Goal: Transaction & Acquisition: Purchase product/service

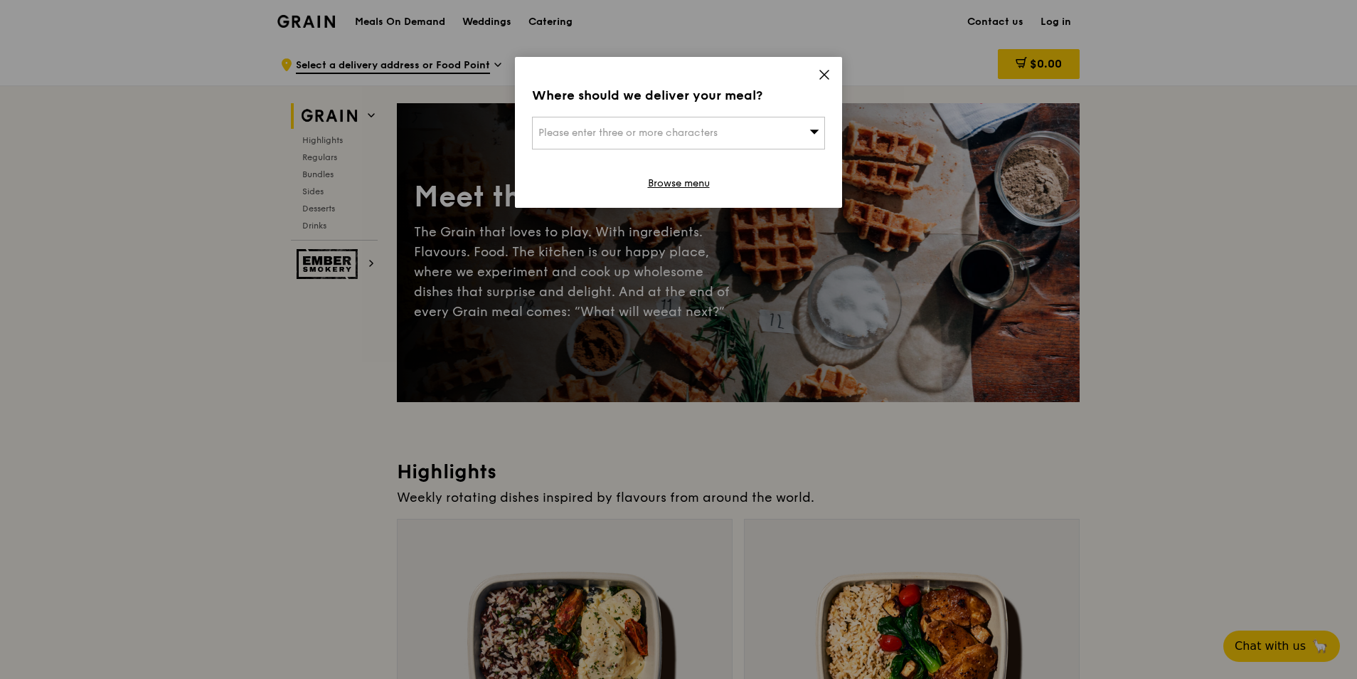
click at [784, 129] on div "Please enter three or more characters" at bounding box center [678, 133] width 293 height 33
click at [590, 169] on li "Please enter 3 or more characters" at bounding box center [679, 162] width 292 height 26
click at [748, 137] on input "search" at bounding box center [679, 132] width 292 height 31
click at [832, 68] on div "Where should we deliver your meal? Please enter three or more characters Please…" at bounding box center [678, 132] width 327 height 151
click at [828, 73] on icon at bounding box center [824, 74] width 13 height 13
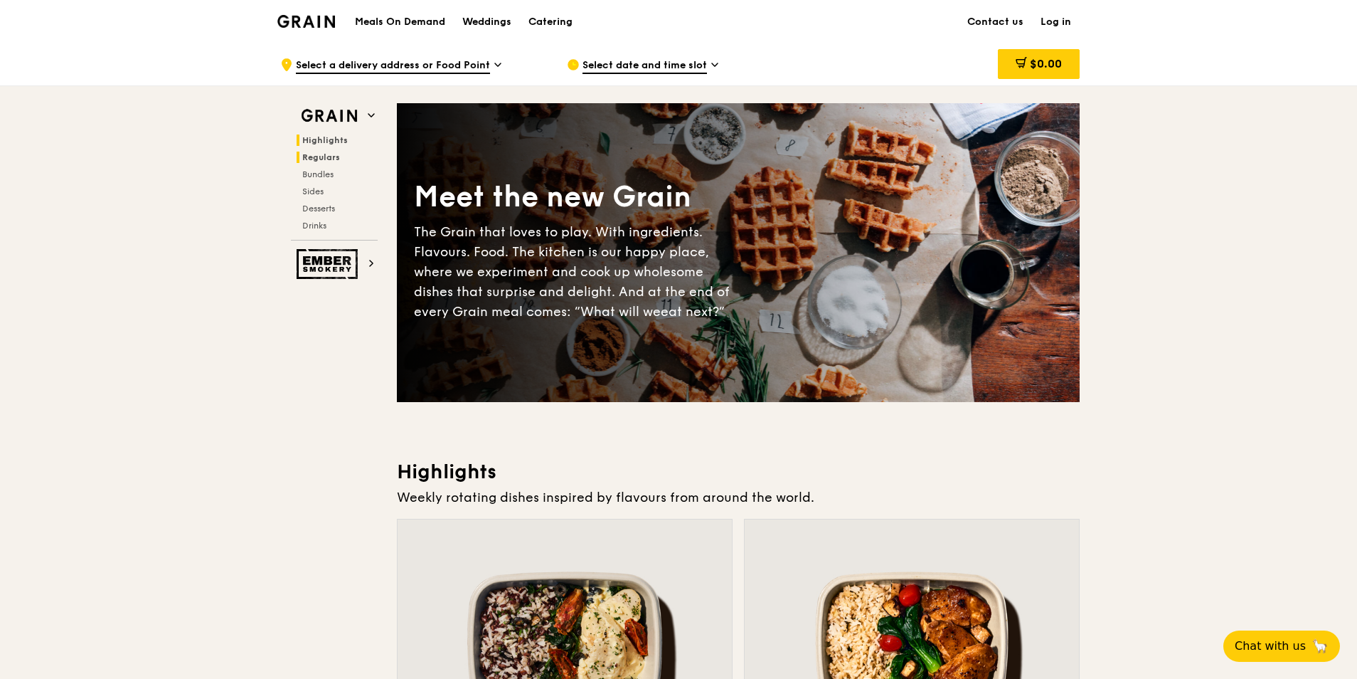
click at [331, 158] on span "Regulars" at bounding box center [321, 157] width 38 height 10
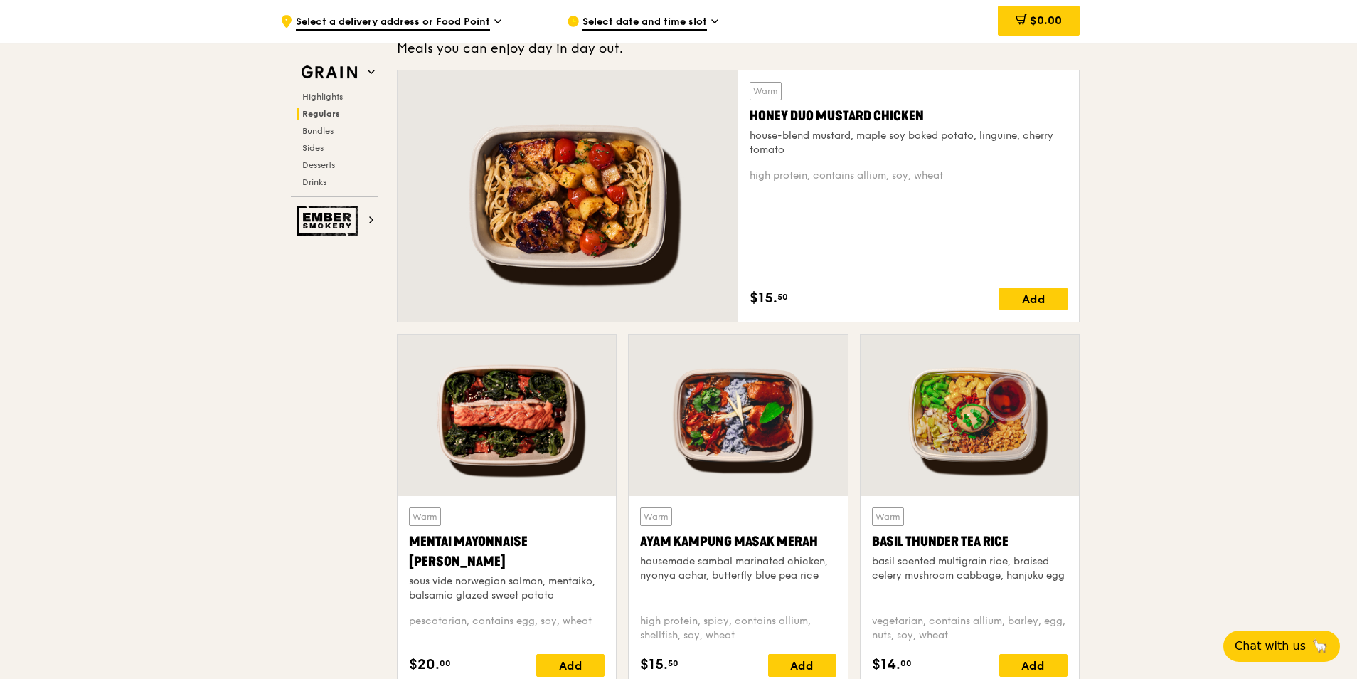
scroll to position [1078, 0]
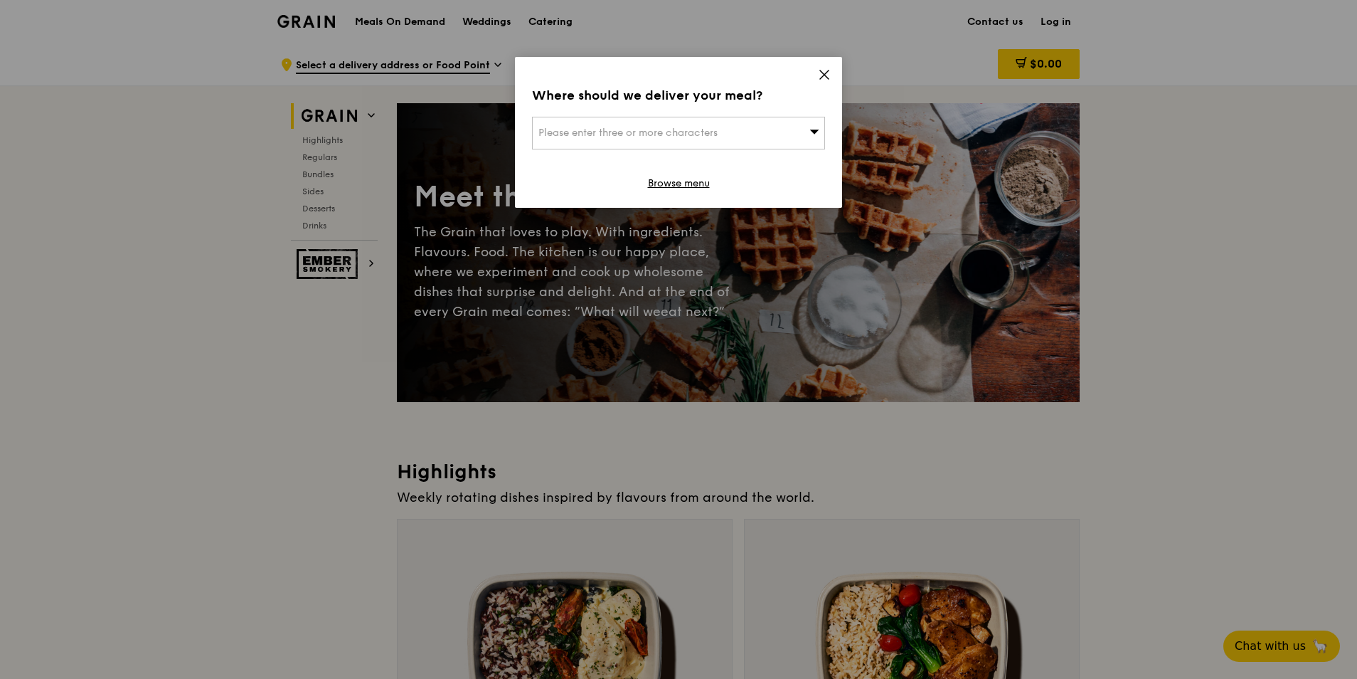
drag, startPoint x: 825, startPoint y: 70, endPoint x: 812, endPoint y: 81, distance: 17.2
click at [826, 70] on icon at bounding box center [824, 74] width 13 height 13
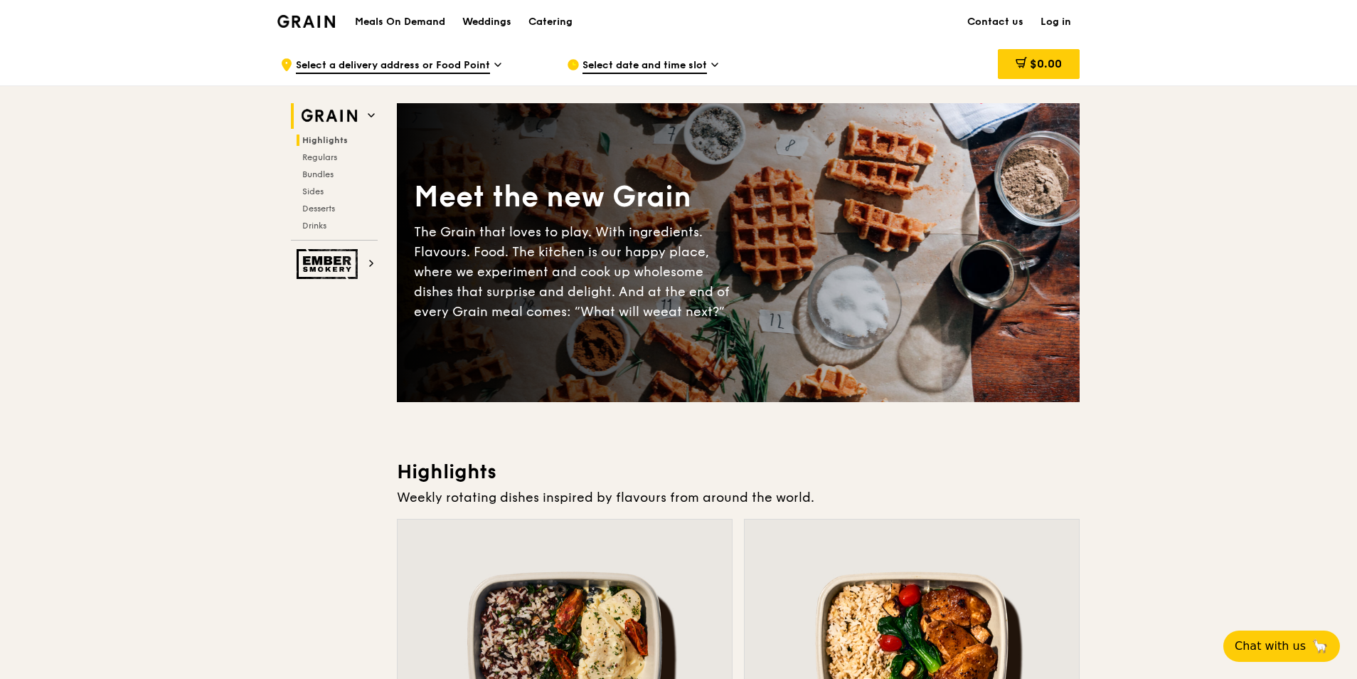
click at [314, 140] on span "Highlights" at bounding box center [325, 140] width 46 height 10
click at [388, 18] on h1 "Meals On Demand" at bounding box center [400, 22] width 90 height 14
click at [337, 121] on img at bounding box center [329, 116] width 65 height 26
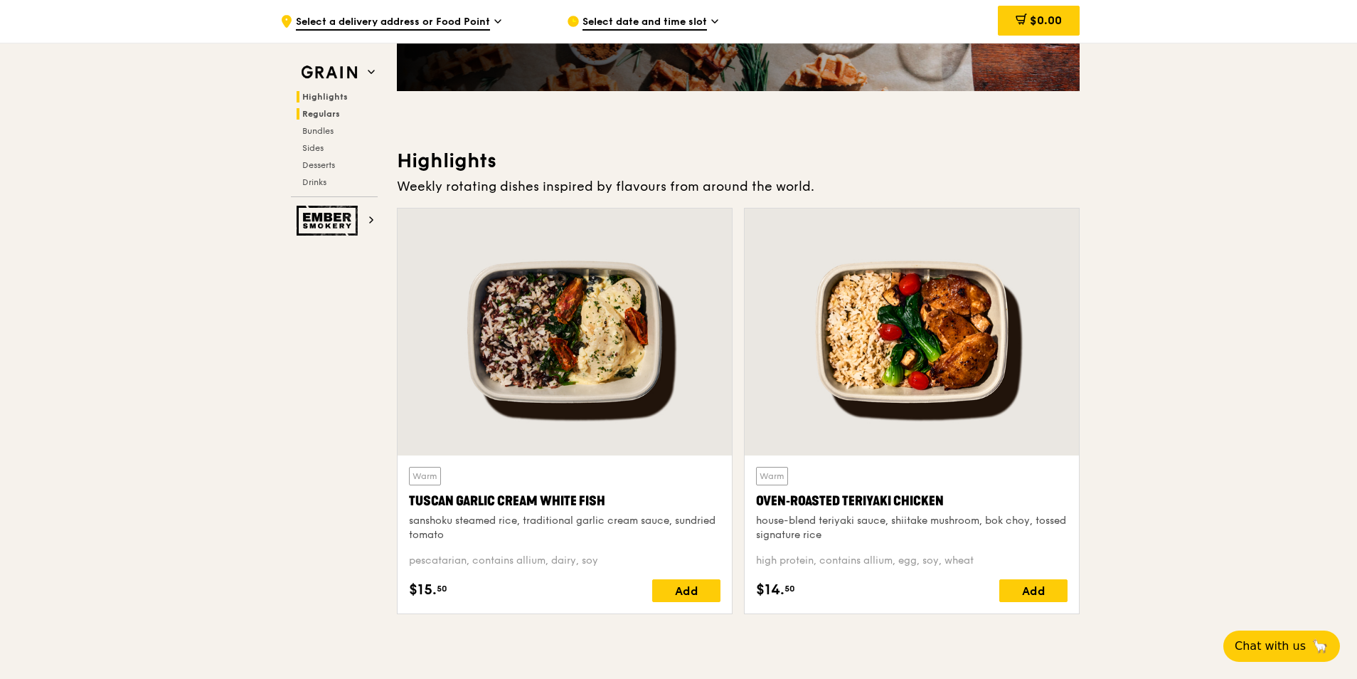
scroll to position [402, 0]
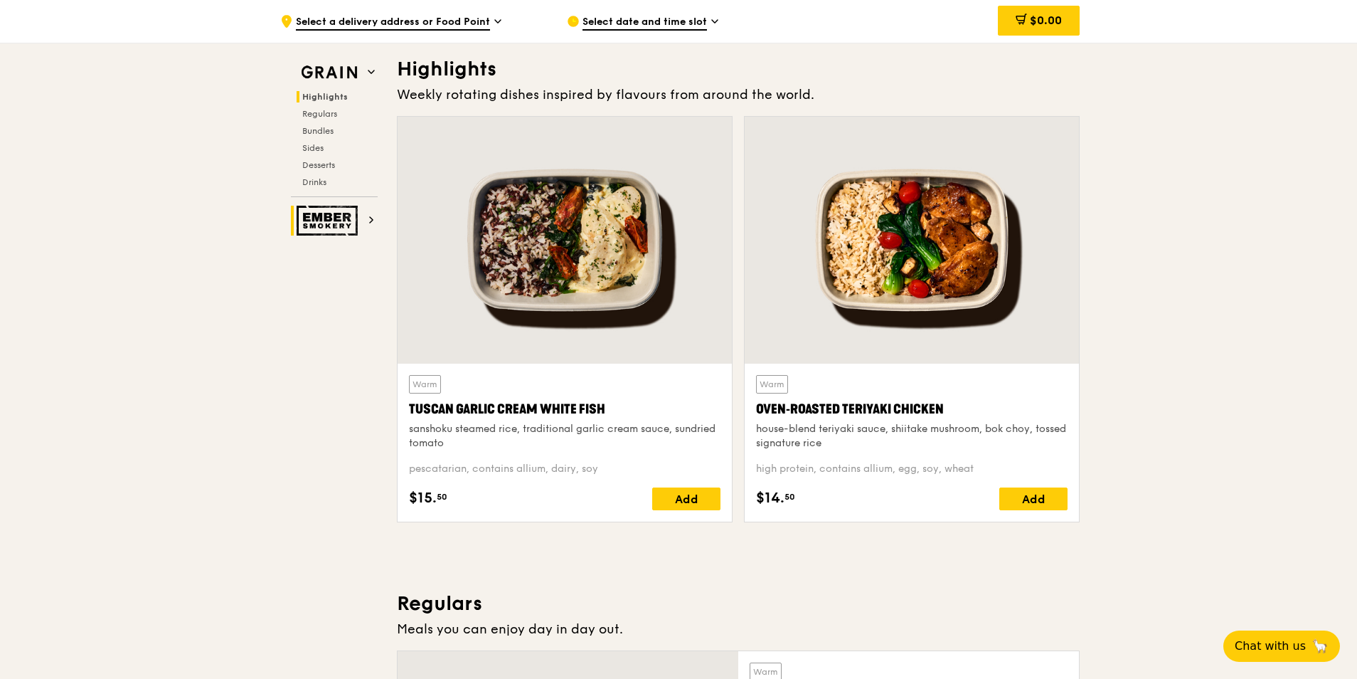
click at [364, 222] on h2 "Ember Smokery" at bounding box center [334, 221] width 87 height 30
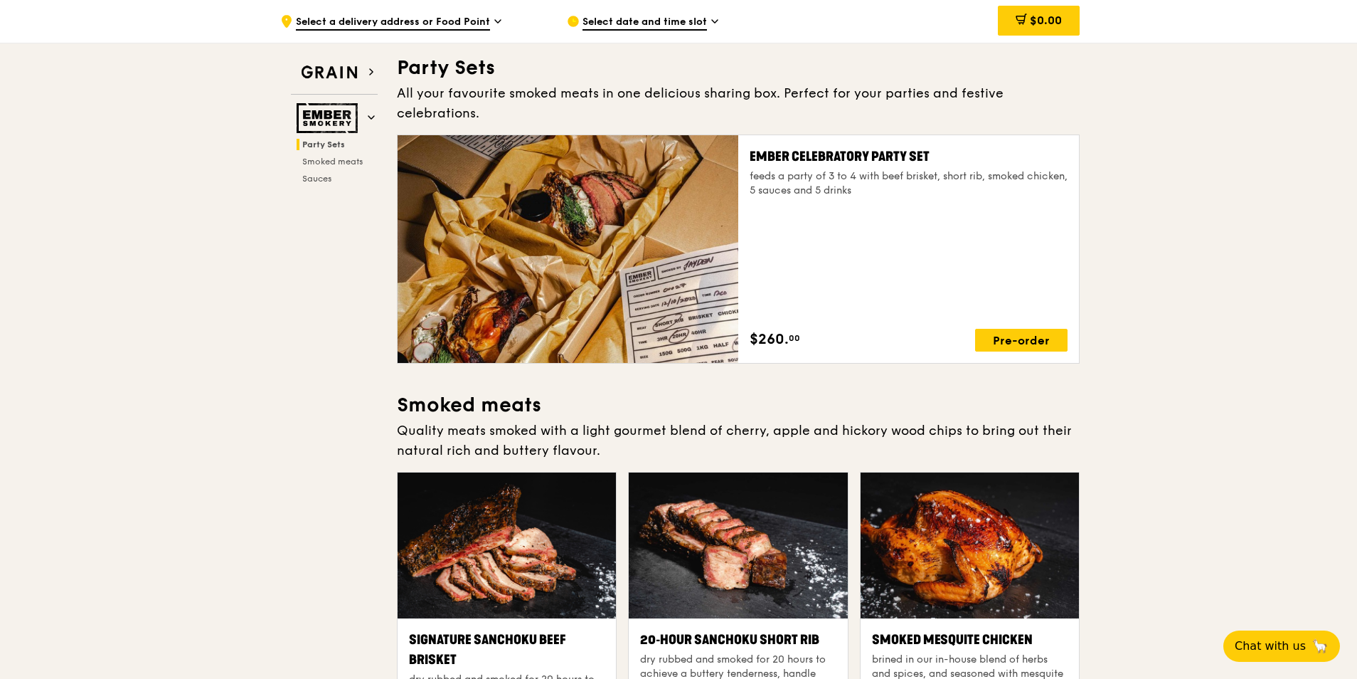
scroll to position [46, 0]
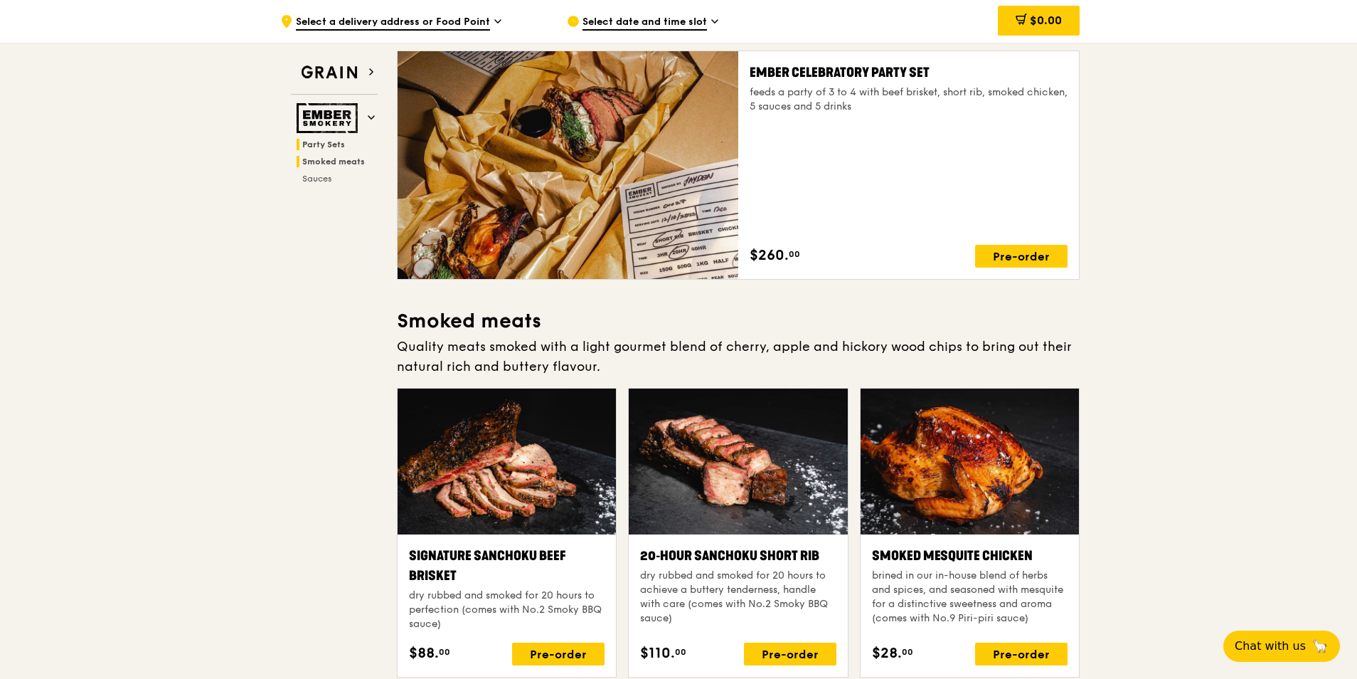
click at [337, 157] on span "Smoked meats" at bounding box center [333, 162] width 63 height 10
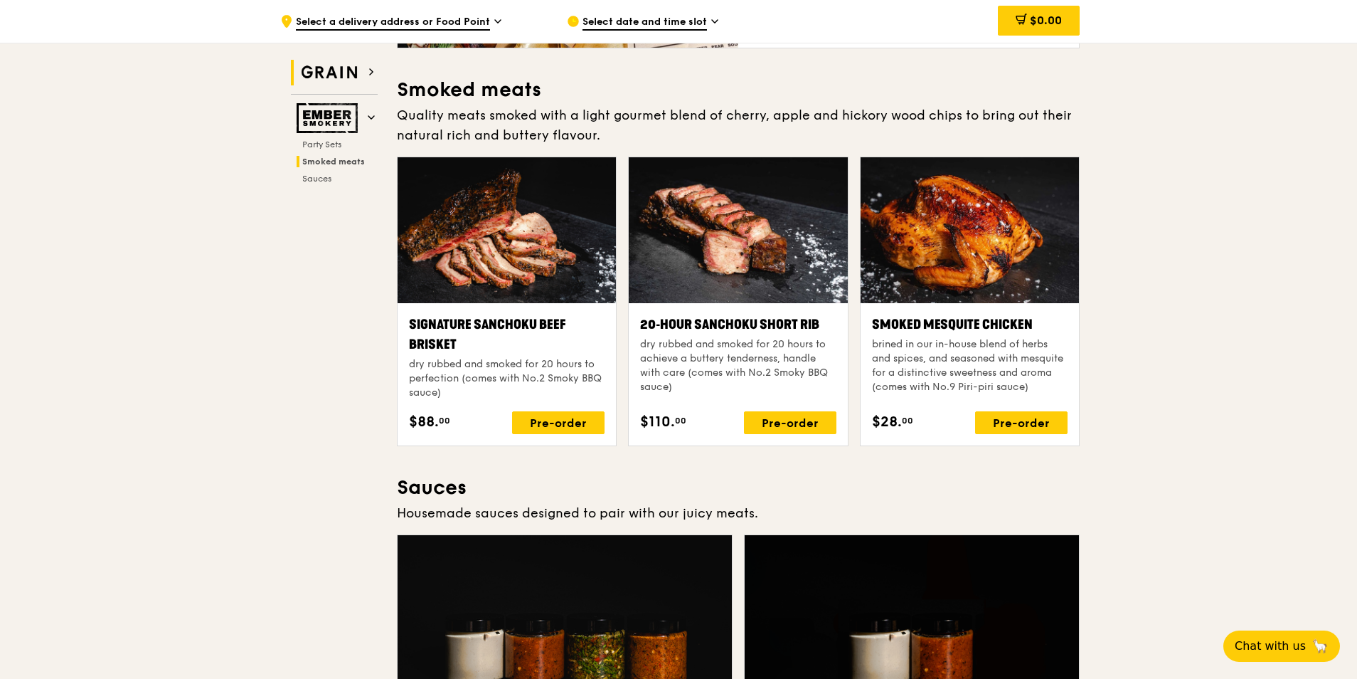
click at [341, 68] on img at bounding box center [329, 73] width 65 height 26
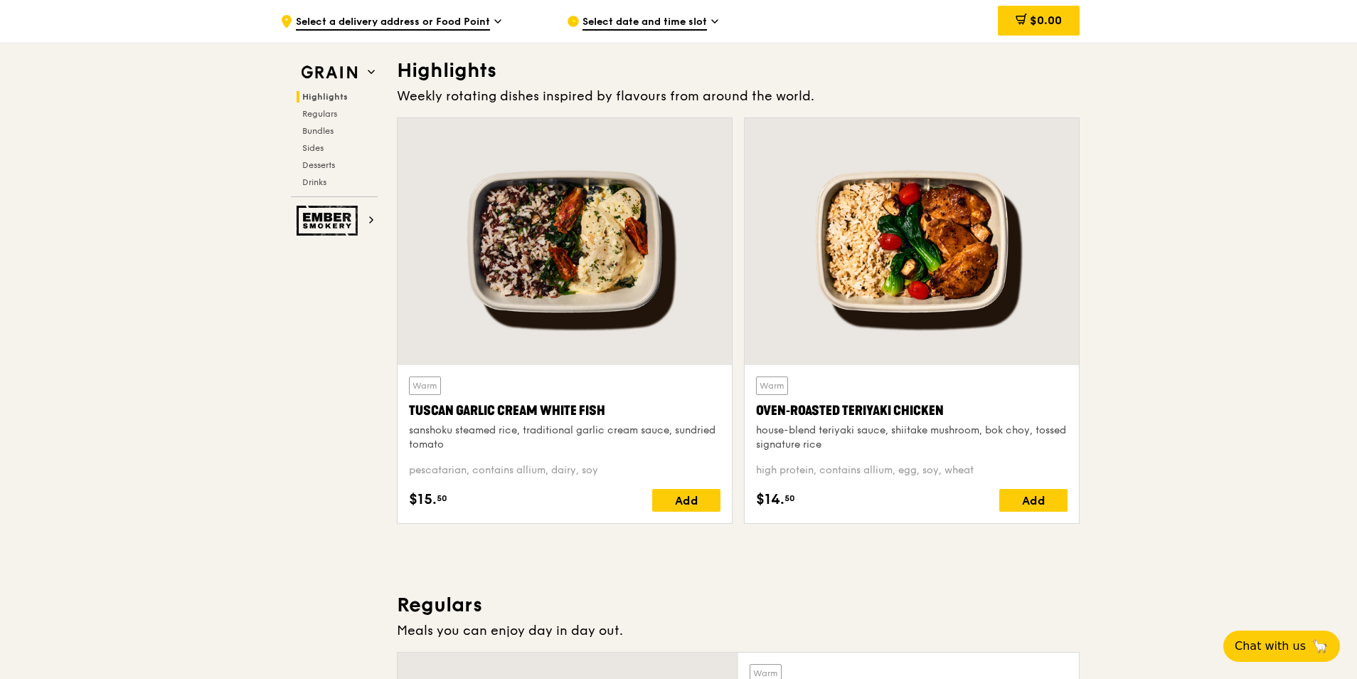
scroll to position [401, 0]
click at [314, 112] on span "Regulars" at bounding box center [321, 114] width 38 height 10
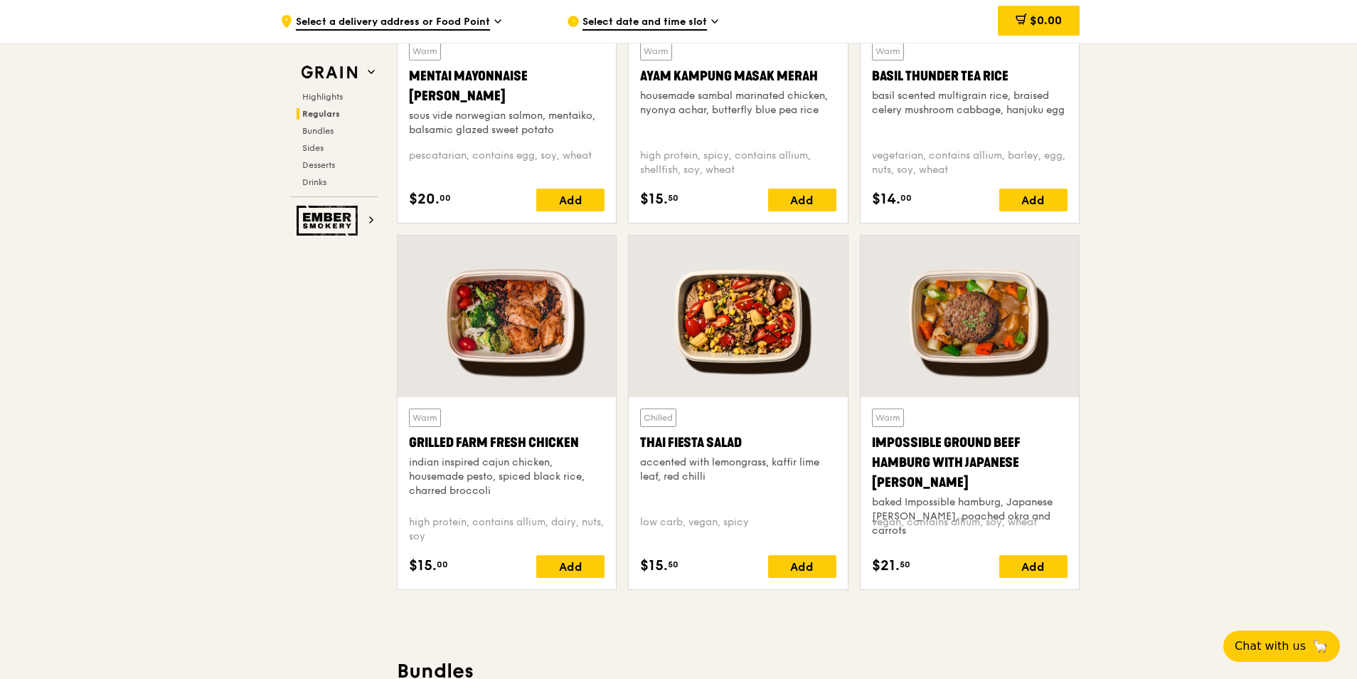
scroll to position [1505, 0]
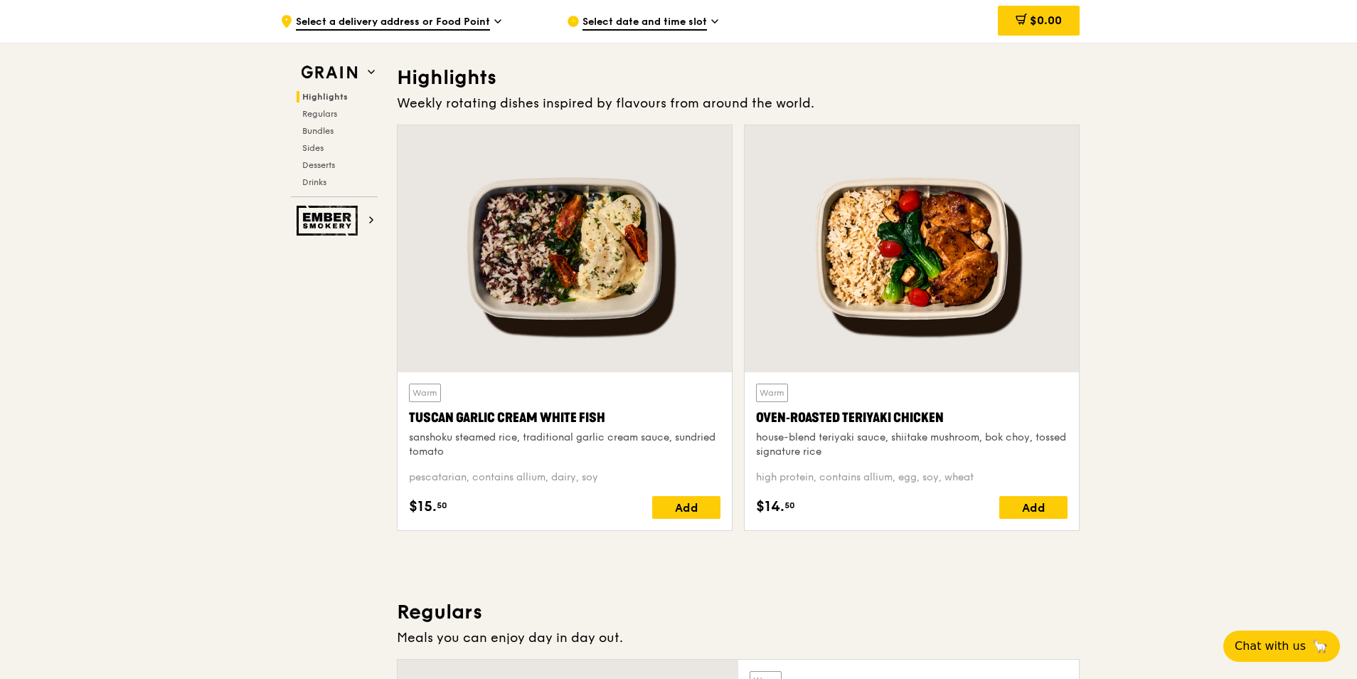
scroll to position [366, 0]
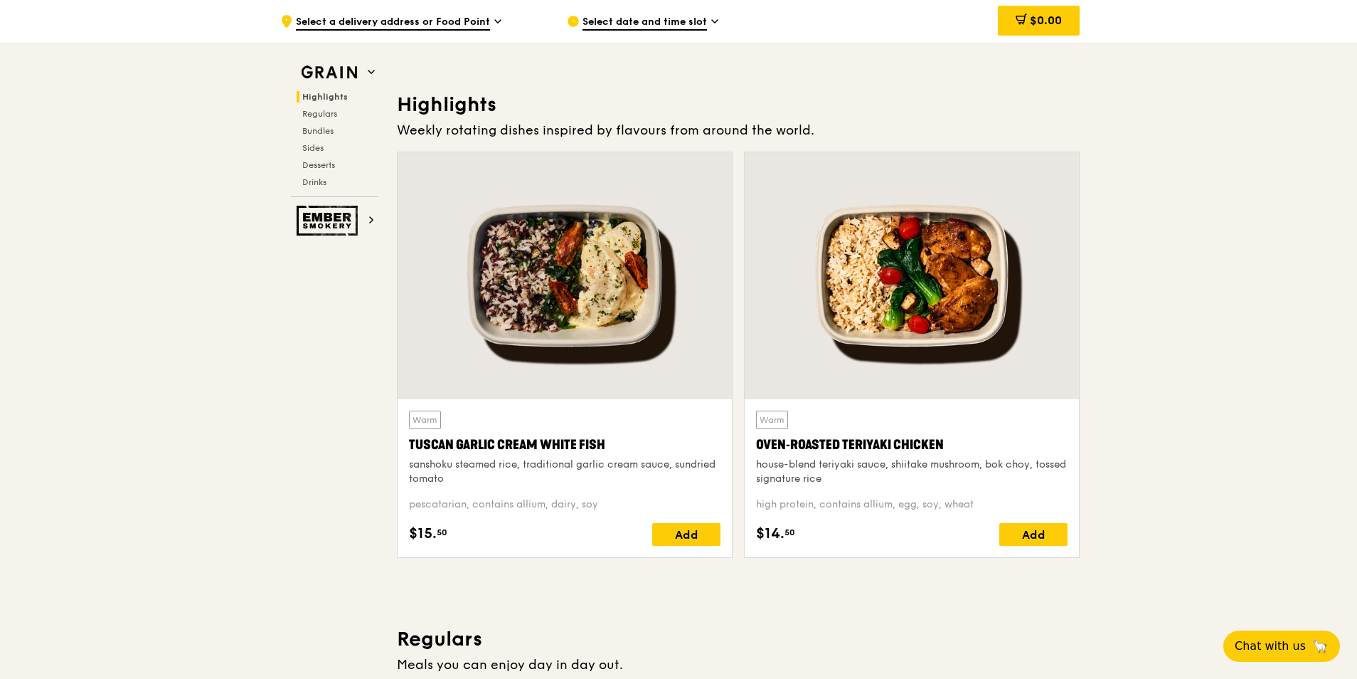
click at [318, 94] on span "Highlights" at bounding box center [325, 97] width 46 height 10
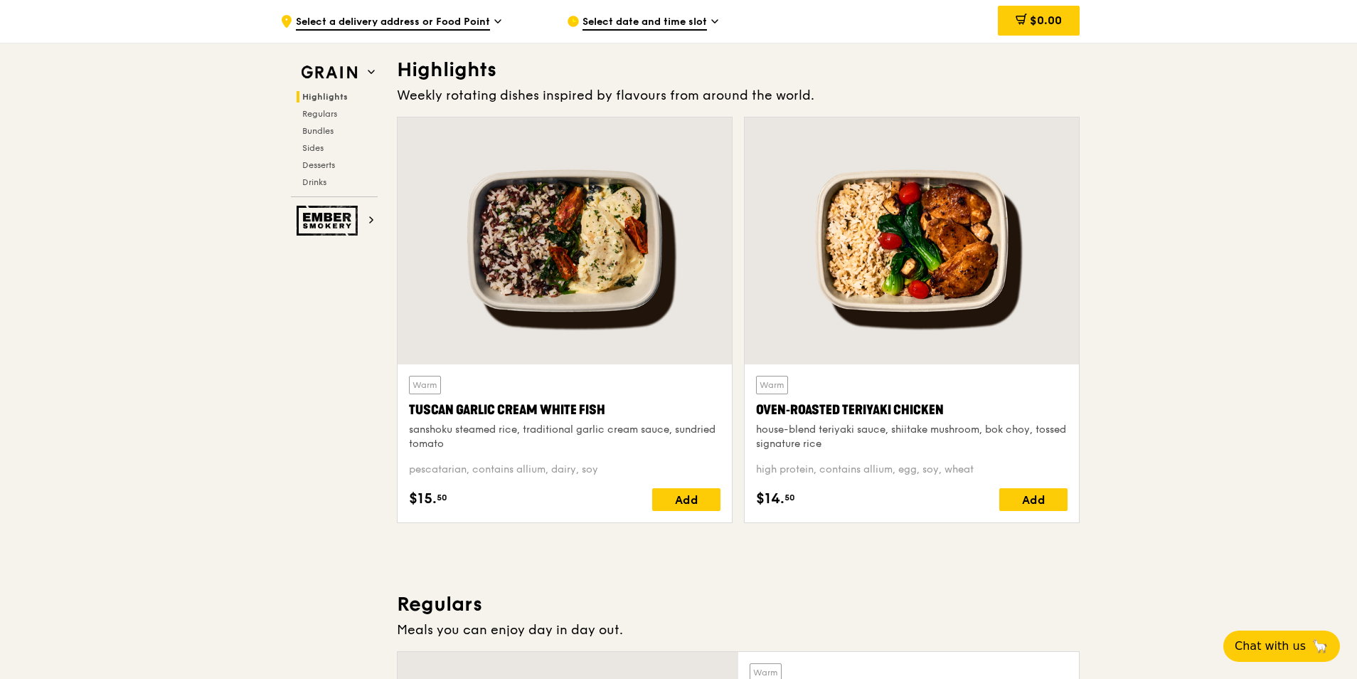
click at [317, 105] on div "Highlights Regulars Bundles Sides Desserts Drinks" at bounding box center [334, 139] width 87 height 97
click at [312, 115] on span "Regulars" at bounding box center [321, 114] width 38 height 10
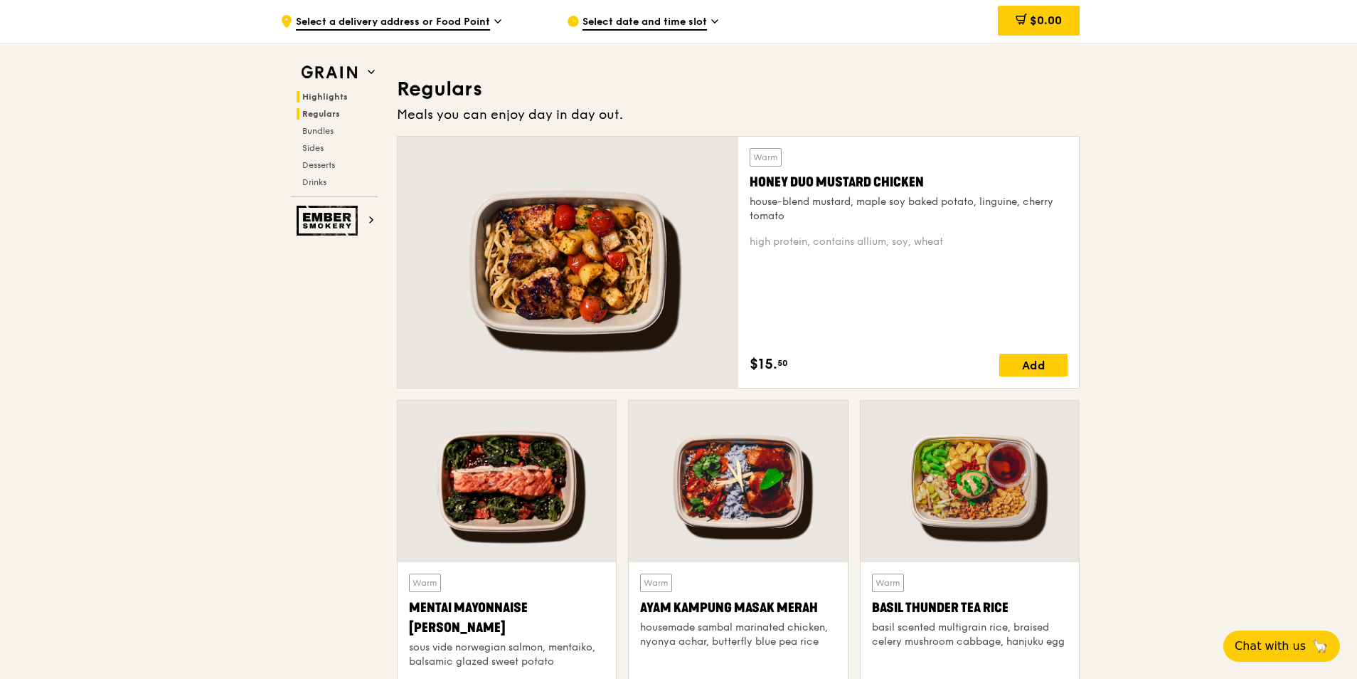
scroll to position [935, 0]
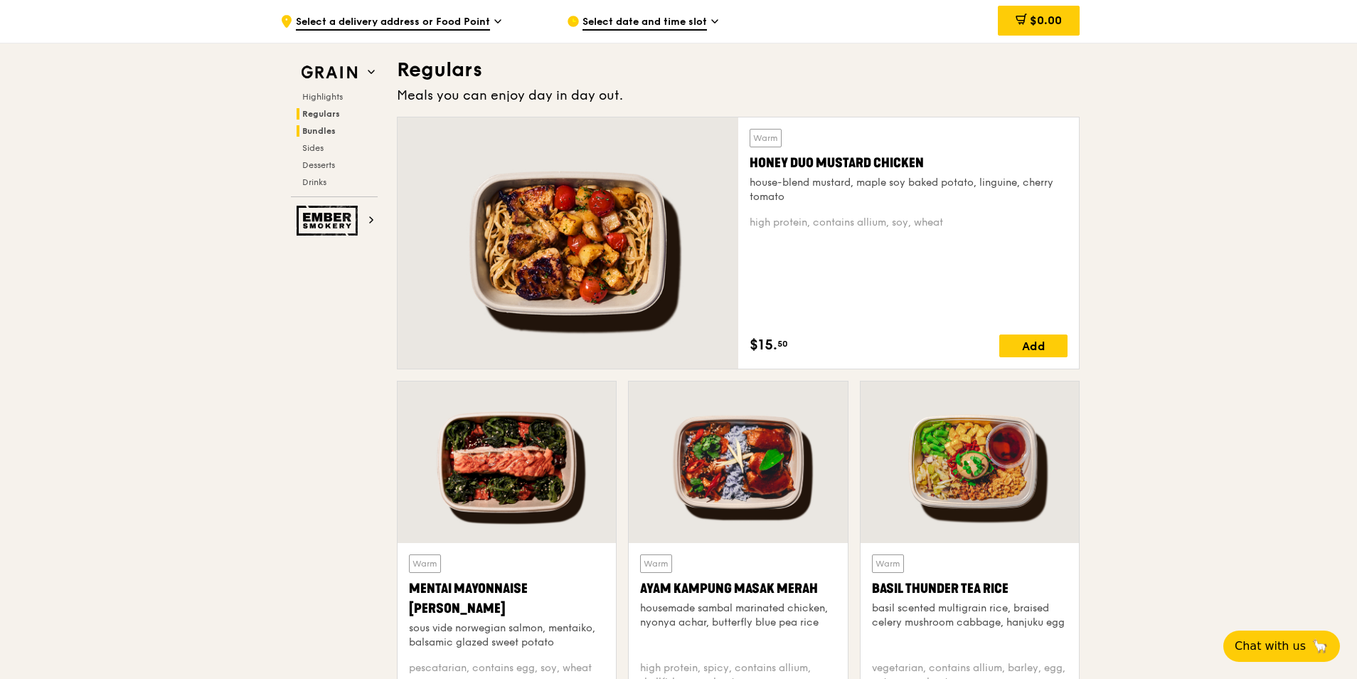
click at [314, 131] on span "Bundles" at bounding box center [318, 131] width 33 height 10
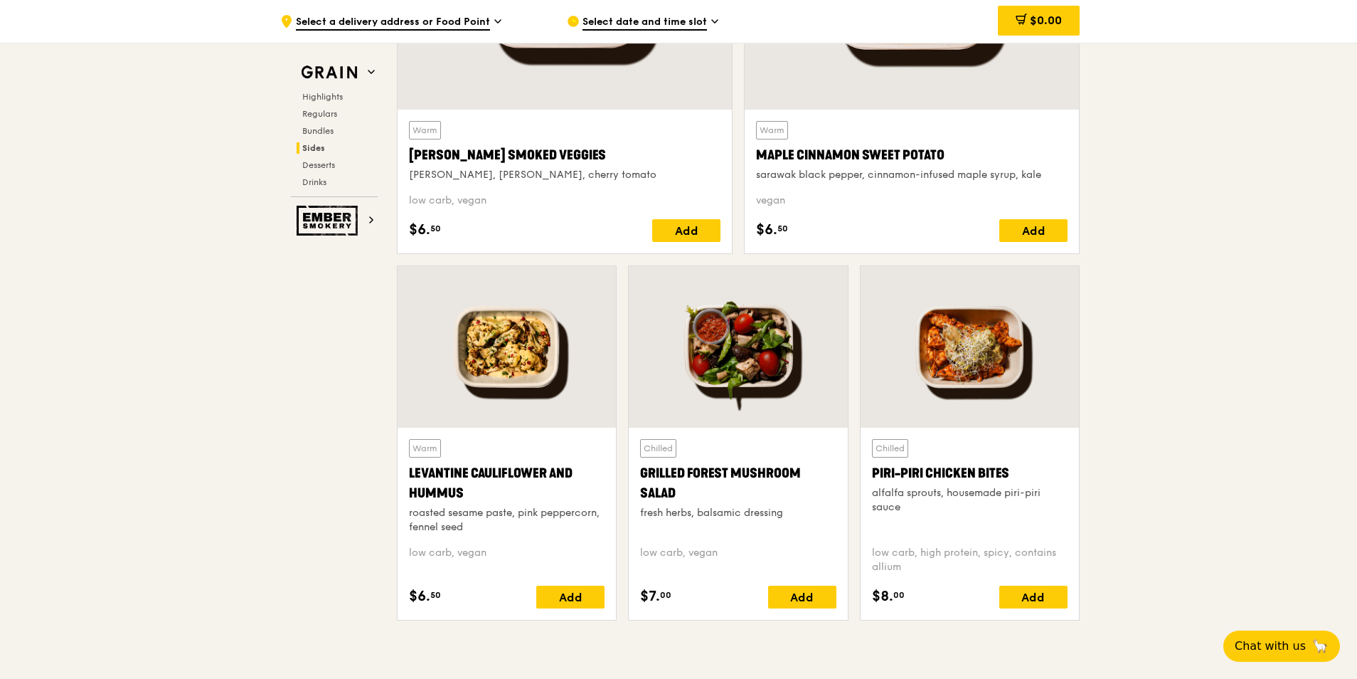
scroll to position [3400, 0]
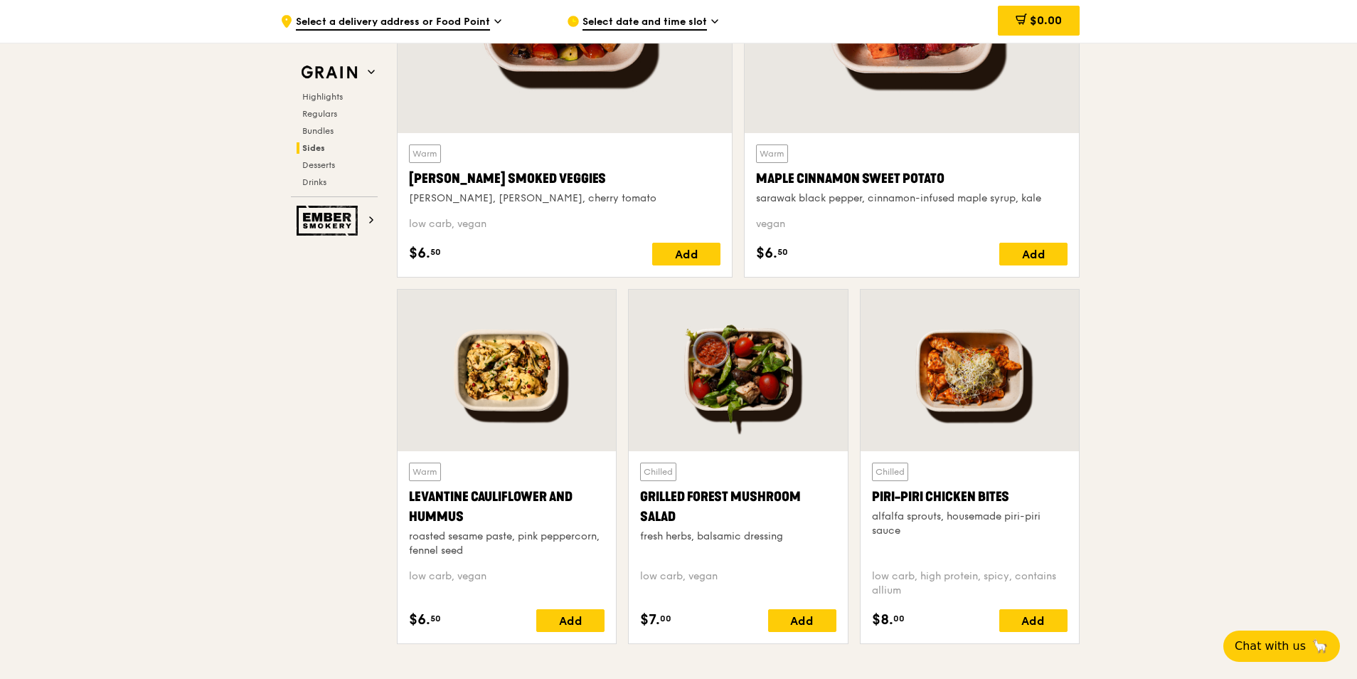
click at [991, 391] on div at bounding box center [970, 370] width 218 height 161
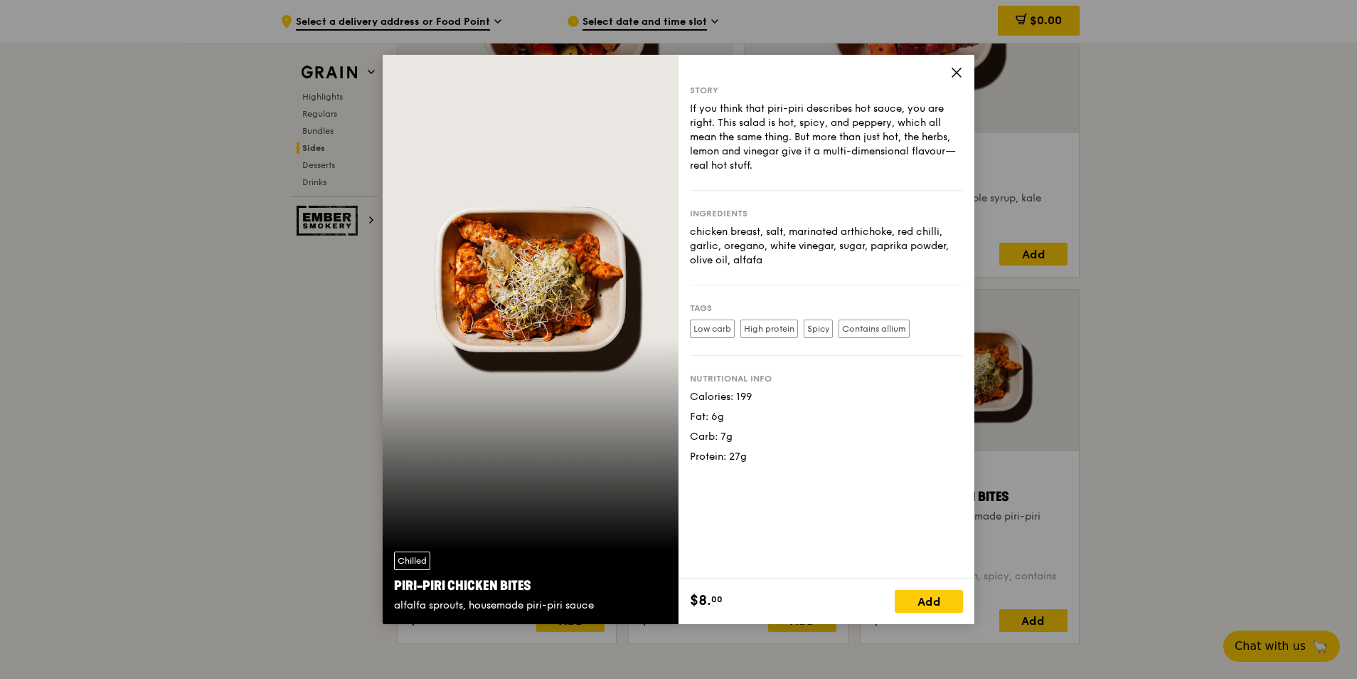
click at [960, 75] on icon at bounding box center [957, 72] width 9 height 9
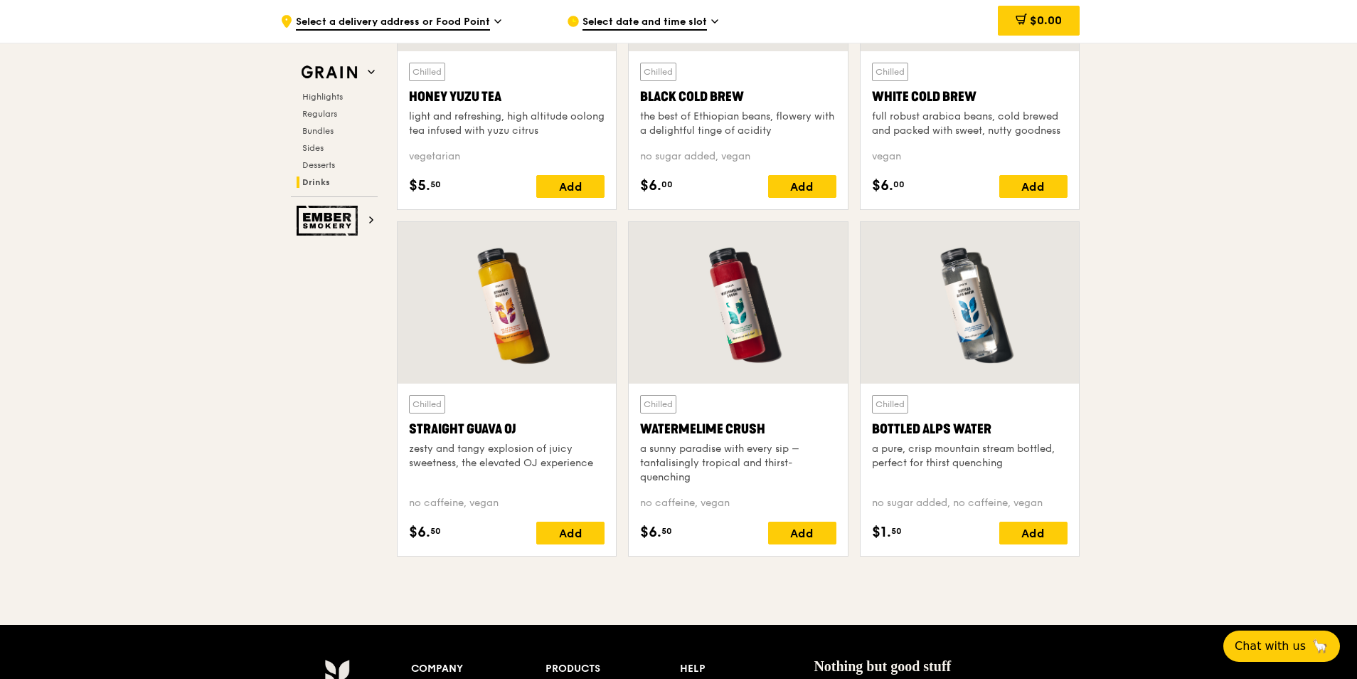
scroll to position [5468, 0]
